Goal: Task Accomplishment & Management: Use online tool/utility

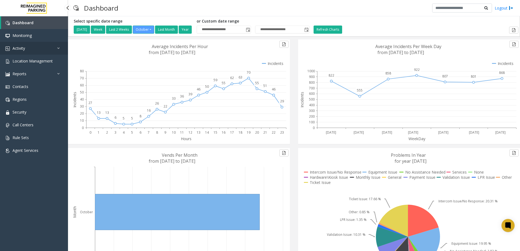
click at [21, 46] on span "Activity" at bounding box center [19, 48] width 13 height 5
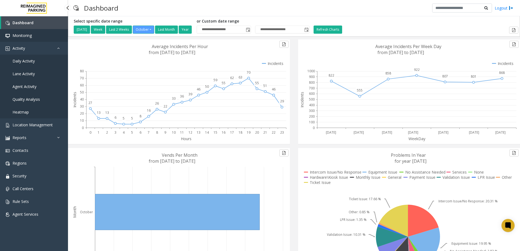
click at [26, 33] on span "Monitoring" at bounding box center [22, 35] width 19 height 5
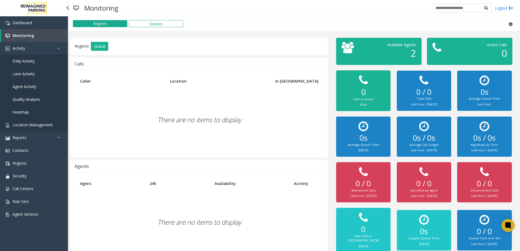
click at [26, 125] on span "Location Management" at bounding box center [33, 124] width 40 height 5
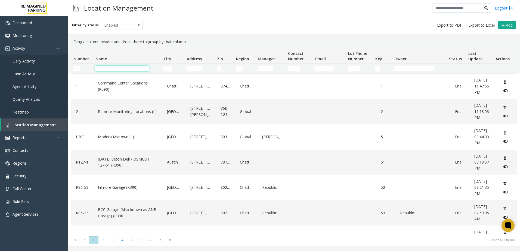
click at [125, 68] on input "Name Filter" at bounding box center [122, 68] width 54 height 5
type input "****"
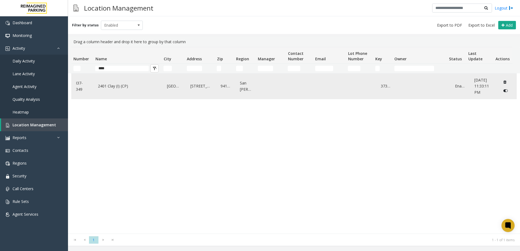
click at [106, 86] on link "2401 Clay (I) (CP)" at bounding box center [128, 86] width 63 height 9
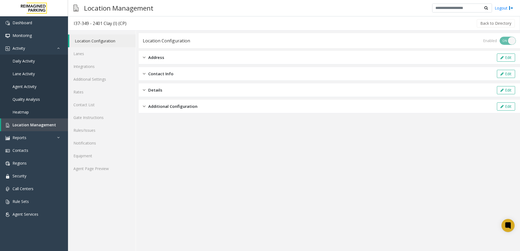
click at [148, 57] on span "Address" at bounding box center [156, 57] width 16 height 6
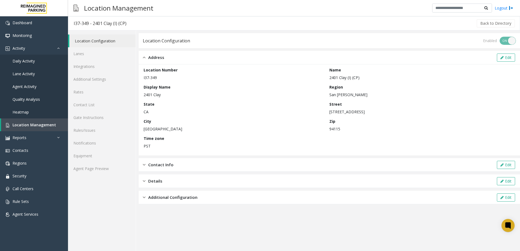
click at [145, 165] on img at bounding box center [144, 165] width 3 height 6
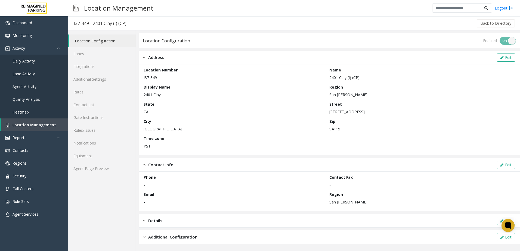
click at [155, 224] on span "Details" at bounding box center [155, 221] width 14 height 6
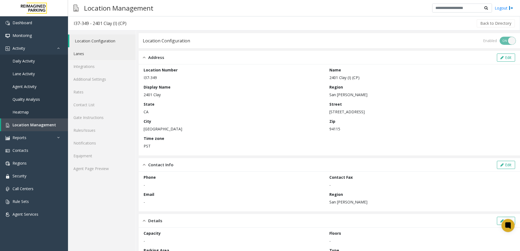
click at [83, 57] on link "Lanes" at bounding box center [102, 53] width 68 height 13
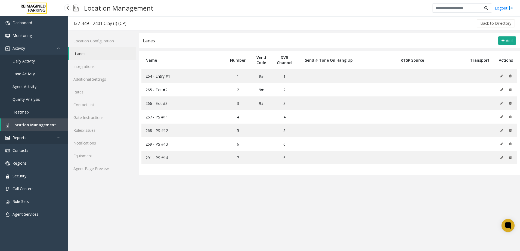
click at [29, 136] on link "Reports" at bounding box center [34, 137] width 68 height 13
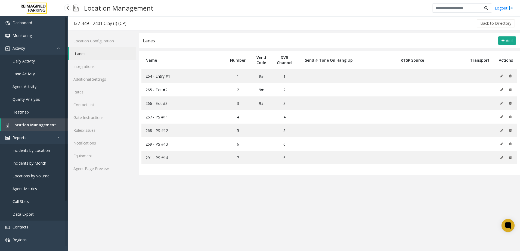
click at [27, 151] on span "Incidents by Location" at bounding box center [32, 150] width 38 height 5
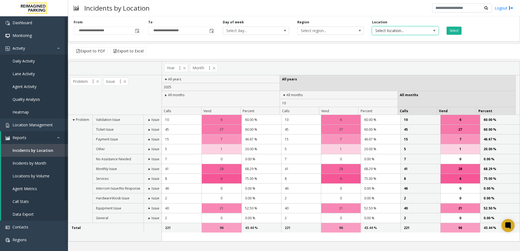
click at [410, 32] on span "Select location..." at bounding box center [399, 31] width 53 height 8
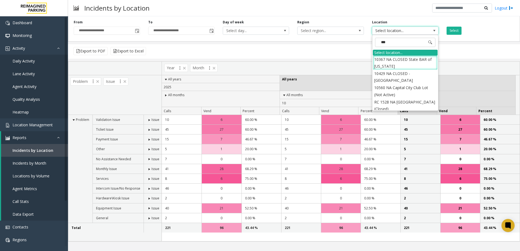
type input "****"
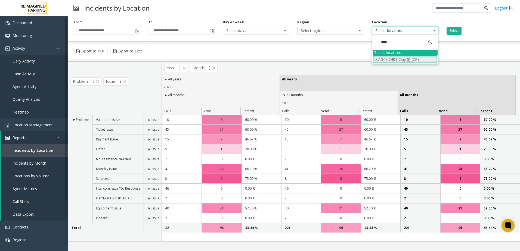
click at [398, 59] on li "I37-349 2401 Clay (I) (CP)" at bounding box center [405, 59] width 65 height 7
click at [455, 29] on button "Select" at bounding box center [454, 31] width 15 height 8
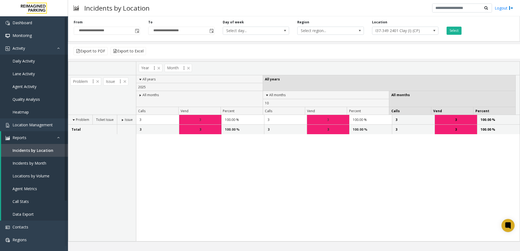
click at [141, 95] on span at bounding box center [140, 95] width 4 height 4
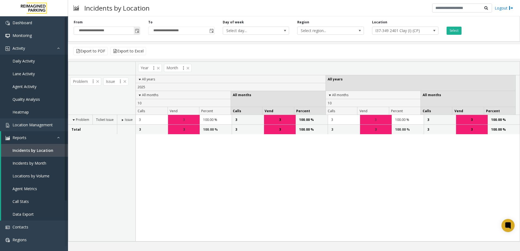
click at [137, 30] on span "Toggle popup" at bounding box center [137, 31] width 4 height 4
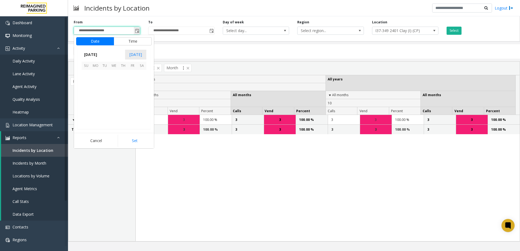
scroll to position [97739, 0]
click at [113, 73] on span "1" at bounding box center [113, 74] width 9 height 9
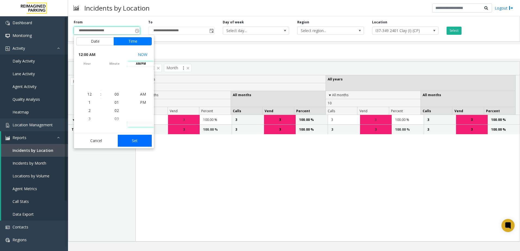
click at [137, 140] on button "Set" at bounding box center [135, 141] width 34 height 12
type input "**********"
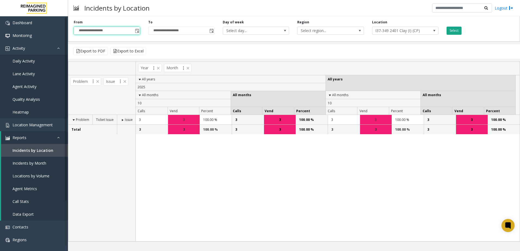
click at [452, 33] on button "Select" at bounding box center [454, 31] width 15 height 8
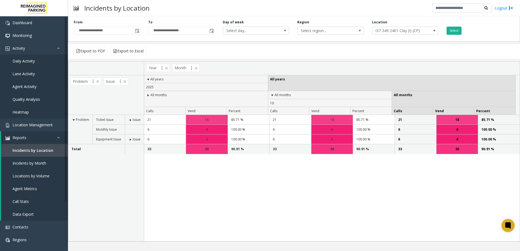
click at [134, 118] on span "Issue" at bounding box center [137, 120] width 8 height 5
click at [129, 120] on span at bounding box center [130, 120] width 4 height 4
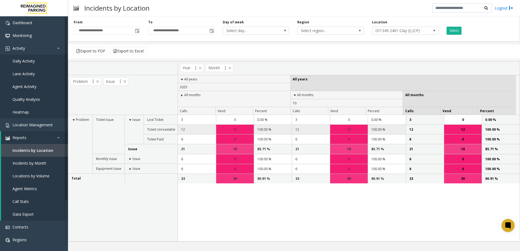
click at [232, 129] on div "12" at bounding box center [235, 130] width 38 height 10
click at [182, 129] on td "12" at bounding box center [197, 130] width 38 height 10
click at [29, 62] on span "Daily Activity" at bounding box center [24, 61] width 22 height 5
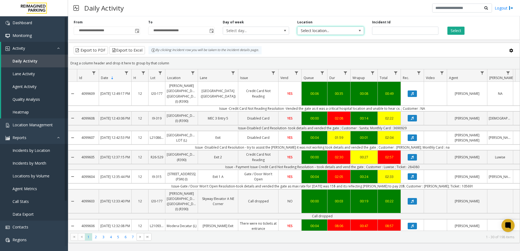
click at [353, 30] on span "Select location..." at bounding box center [330, 31] width 66 height 8
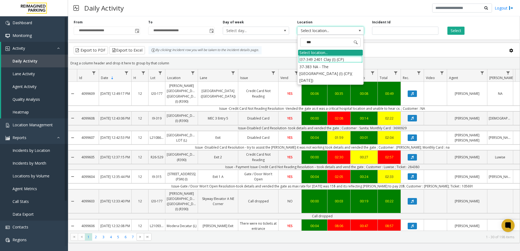
type input "****"
click at [332, 61] on li "I37-349 2401 Clay (I) (CP)" at bounding box center [330, 59] width 65 height 7
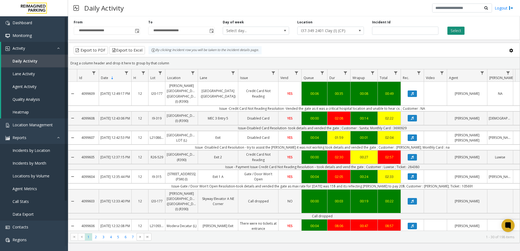
click at [459, 29] on button "Select" at bounding box center [456, 31] width 17 height 8
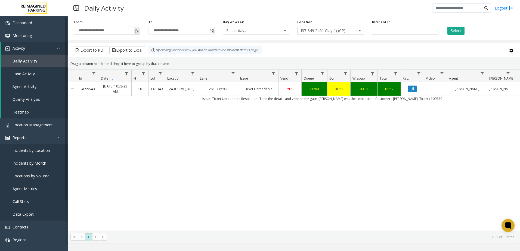
click at [138, 32] on span "Toggle popup" at bounding box center [137, 31] width 4 height 4
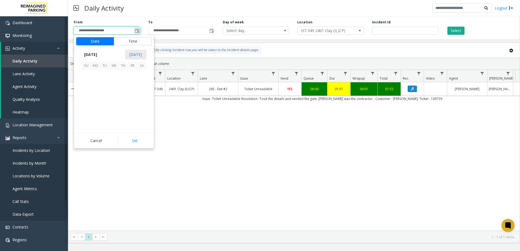
scroll to position [97739, 0]
click at [113, 73] on span "1" at bounding box center [113, 74] width 9 height 9
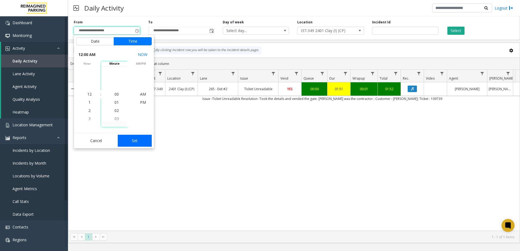
click at [129, 141] on button "Set" at bounding box center [135, 141] width 34 height 12
type input "**********"
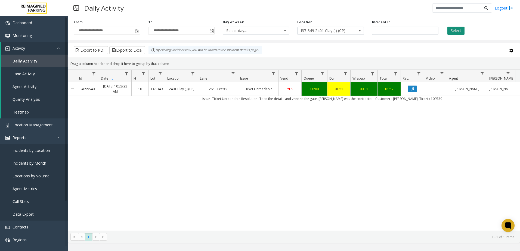
click at [456, 31] on button "Select" at bounding box center [456, 31] width 17 height 8
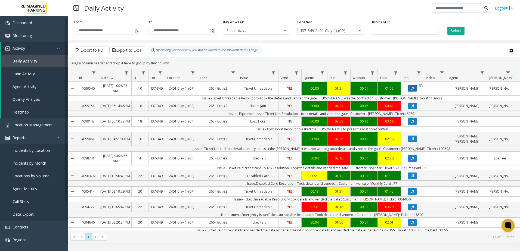
click at [412, 87] on button "Data table" at bounding box center [412, 88] width 9 height 7
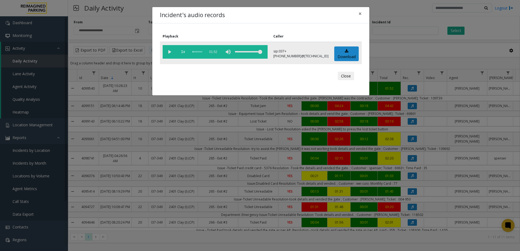
click at [169, 53] on vg-play-pause at bounding box center [170, 52] width 14 height 14
click at [345, 76] on button "Close" at bounding box center [346, 76] width 16 height 9
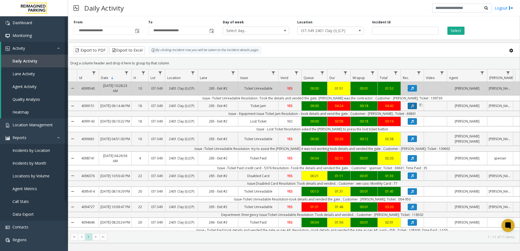
click at [411, 108] on icon "Data table" at bounding box center [412, 106] width 3 height 3
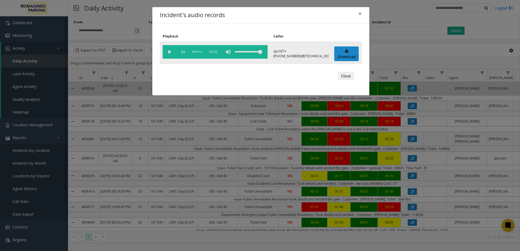
click at [168, 52] on vg-play-pause at bounding box center [170, 52] width 14 height 14
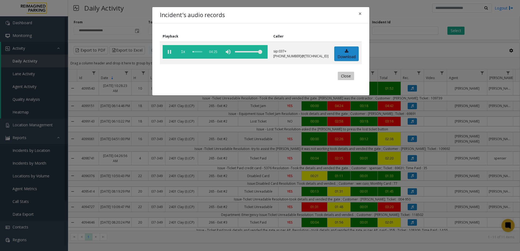
click at [346, 75] on button "Close" at bounding box center [346, 76] width 16 height 9
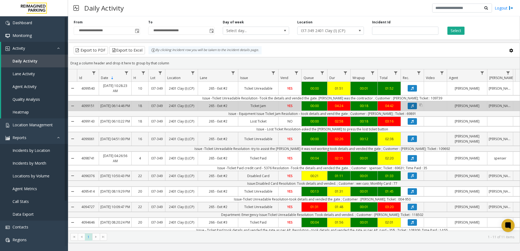
click at [413, 108] on icon "Data table" at bounding box center [412, 106] width 3 height 3
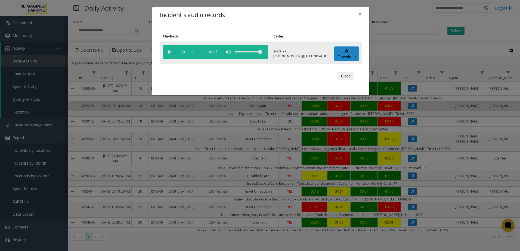
click at [168, 53] on vg-play-pause at bounding box center [170, 52] width 14 height 14
click at [195, 51] on div "scrub bar" at bounding box center [198, 52] width 10 height 14
click at [196, 51] on div "scrub bar" at bounding box center [198, 52] width 10 height 14
click at [197, 51] on div "scrub bar" at bounding box center [198, 52] width 10 height 14
click at [199, 51] on div "scrub bar" at bounding box center [198, 52] width 10 height 14
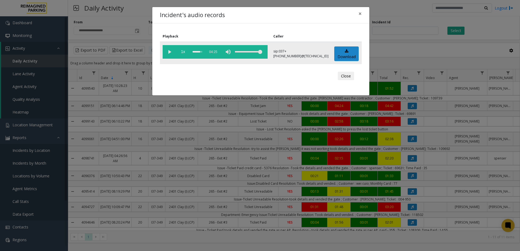
click at [197, 51] on div "scrub bar" at bounding box center [198, 52] width 10 height 14
click at [195, 51] on div "scrub bar" at bounding box center [198, 52] width 10 height 14
click at [360, 13] on span "×" at bounding box center [360, 14] width 3 height 8
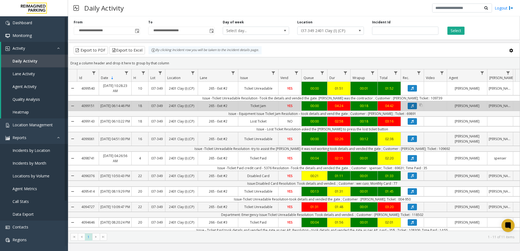
click at [414, 108] on button "Data table" at bounding box center [412, 106] width 9 height 7
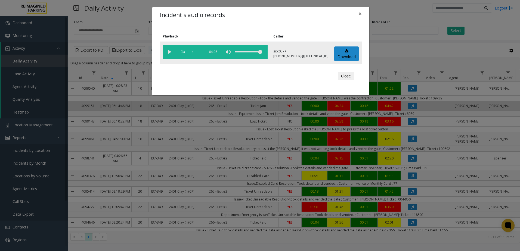
click at [169, 53] on vg-play-pause at bounding box center [170, 52] width 14 height 14
click at [239, 52] on div "volume level" at bounding box center [248, 52] width 27 height 14
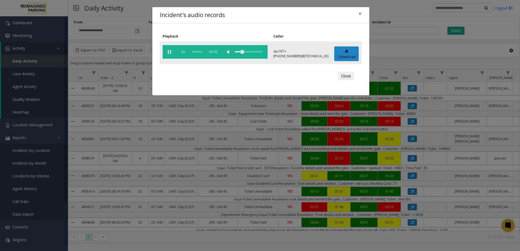
click at [243, 51] on div "volume level" at bounding box center [248, 52] width 27 height 14
click at [247, 52] on div "volume level" at bounding box center [248, 52] width 27 height 14
click at [250, 52] on div "volume level" at bounding box center [248, 52] width 27 height 14
click at [253, 51] on div "volume level" at bounding box center [248, 52] width 27 height 14
click at [256, 52] on div "volume level" at bounding box center [248, 52] width 27 height 14
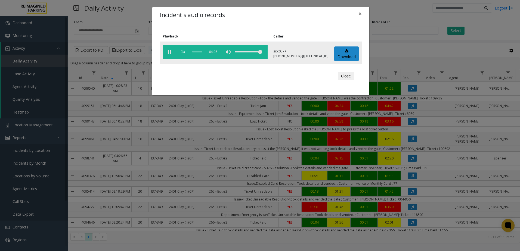
drag, startPoint x: 256, startPoint y: 52, endPoint x: 263, endPoint y: 51, distance: 7.2
click at [263, 51] on vg-controls "1x 04:25" at bounding box center [215, 52] width 105 height 14
click at [194, 51] on div "scrub bar" at bounding box center [198, 52] width 10 height 14
click at [196, 52] on div "scrub bar" at bounding box center [198, 52] width 10 height 14
click at [197, 52] on div "scrub bar" at bounding box center [198, 52] width 10 height 14
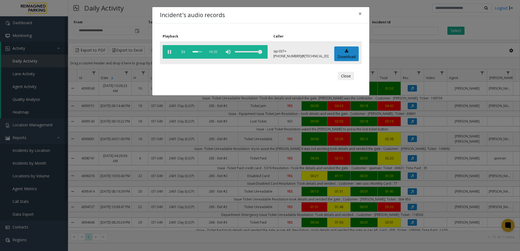
click at [198, 52] on div "scrub bar" at bounding box center [198, 52] width 10 height 14
click at [197, 52] on div "scrub bar" at bounding box center [198, 52] width 10 height 14
click at [195, 51] on div "scrub bar" at bounding box center [198, 52] width 10 height 14
click at [194, 51] on div "scrub bar" at bounding box center [198, 52] width 10 height 14
click at [348, 78] on button "Close" at bounding box center [346, 76] width 16 height 9
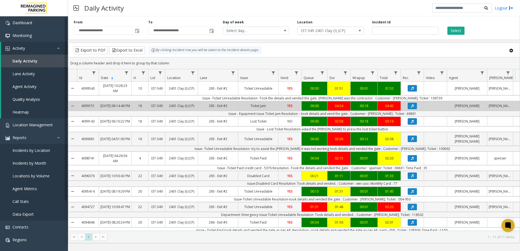
scroll to position [0, 52]
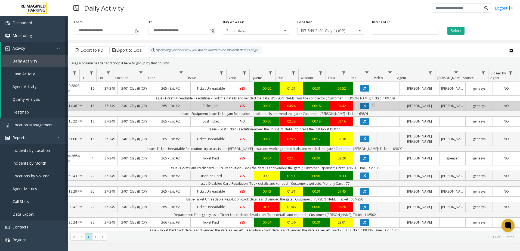
click at [361, 106] on button "Data table" at bounding box center [364, 106] width 9 height 7
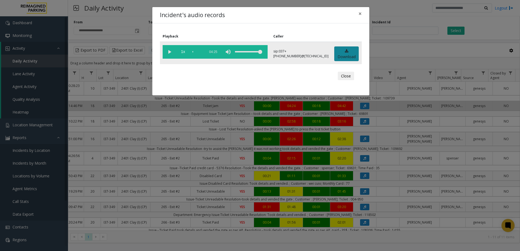
click at [345, 54] on link "Download" at bounding box center [346, 54] width 24 height 15
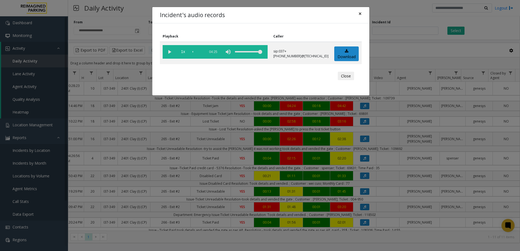
click at [361, 13] on span "×" at bounding box center [360, 14] width 3 height 8
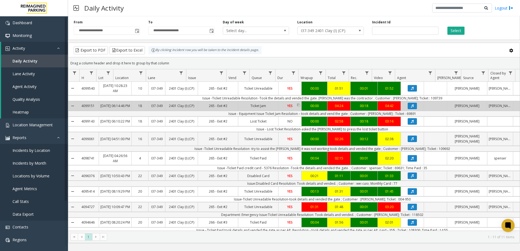
scroll to position [0, 0]
